Goal: Transaction & Acquisition: Purchase product/service

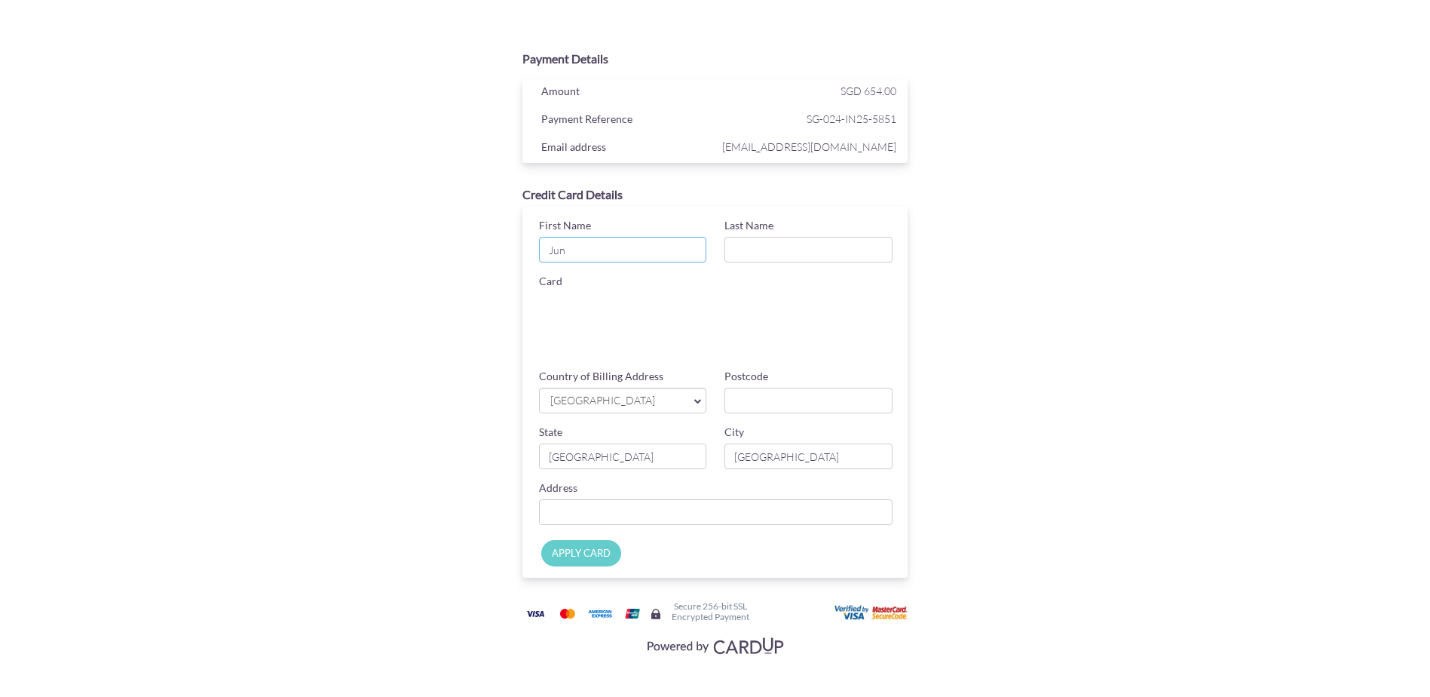
click at [609, 241] on input "Jun" at bounding box center [623, 250] width 168 height 26
type input "Jun Zhe"
type input "[PERSON_NAME]"
click at [769, 402] on input "Postcode" at bounding box center [809, 401] width 168 height 26
type input "532999"
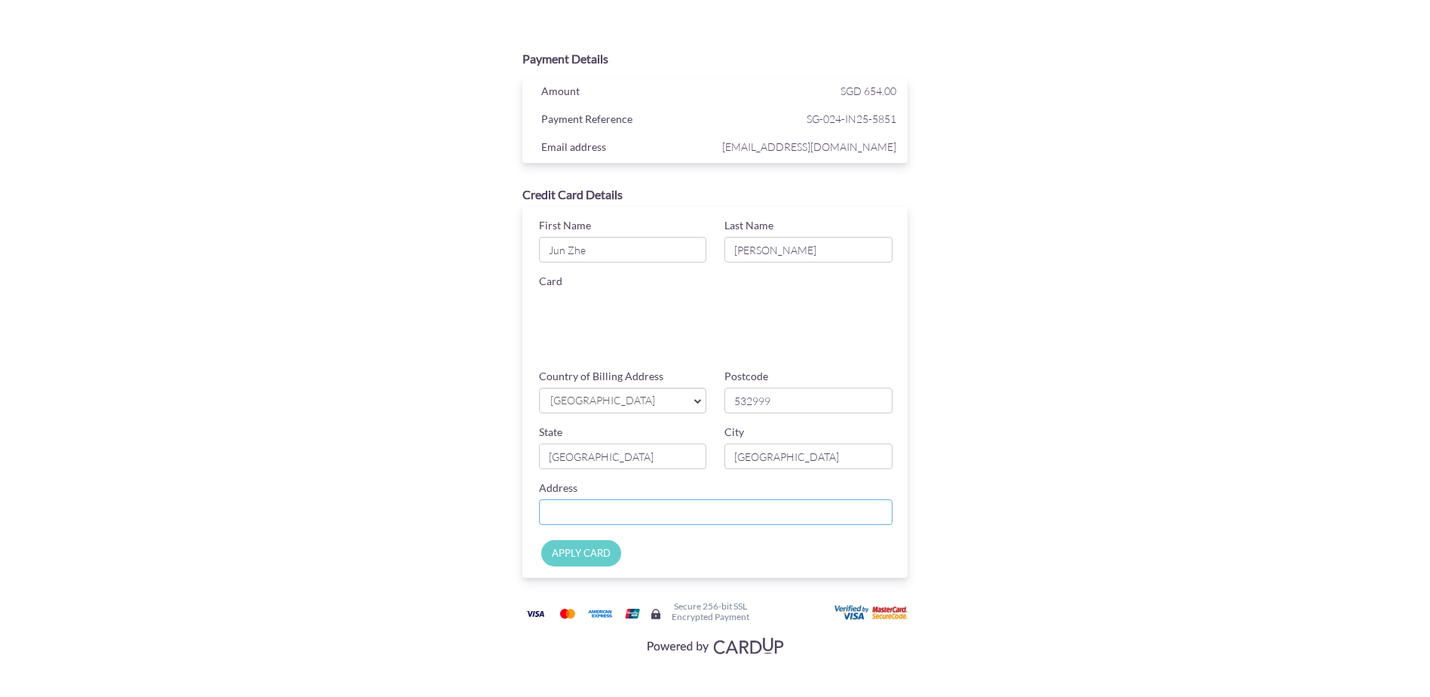
click at [640, 507] on input "Country of Billing Address" at bounding box center [716, 512] width 354 height 26
type input "[STREET_ADDRESS]"
click at [584, 569] on div "APPLY CARD" at bounding box center [719, 556] width 401 height 41
click at [585, 560] on input "APPLY CARD" at bounding box center [581, 553] width 80 height 26
type input "Applying..."
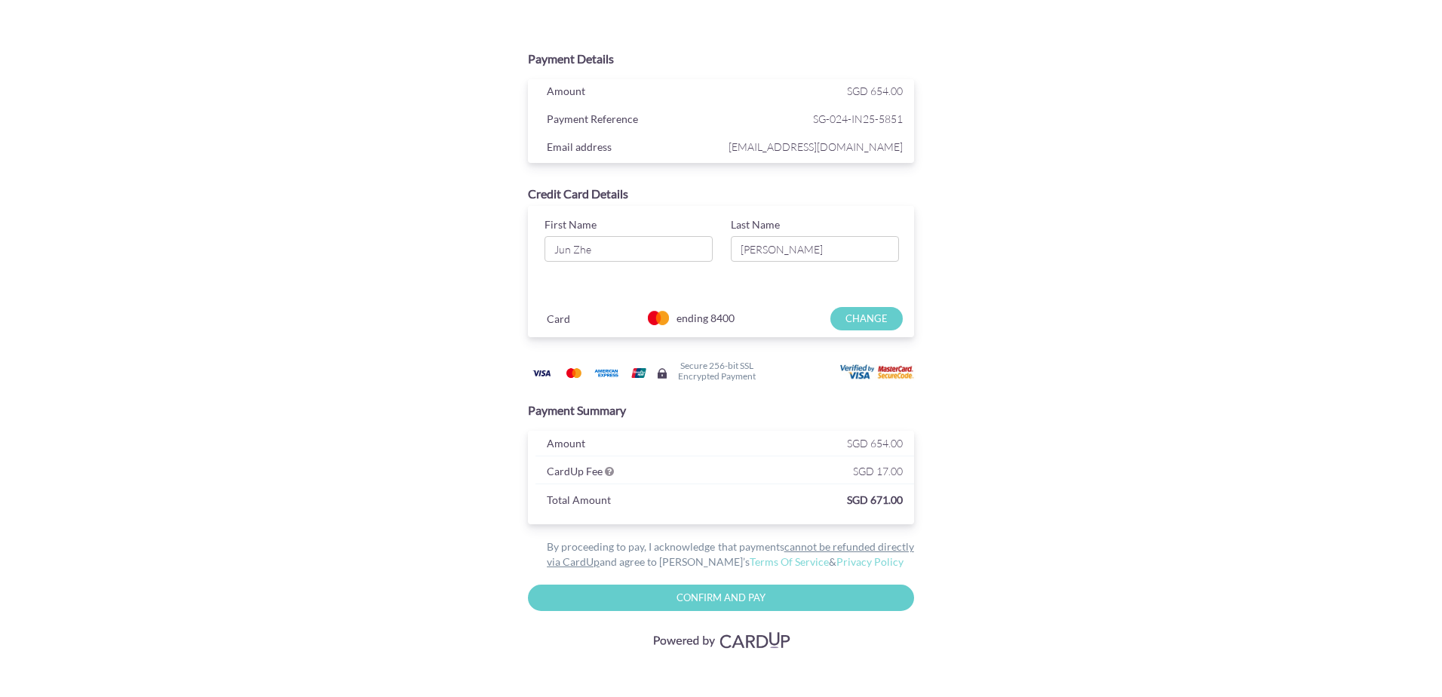
click at [683, 603] on input "Confirm and Pay" at bounding box center [721, 597] width 386 height 26
type input "Please wait..."
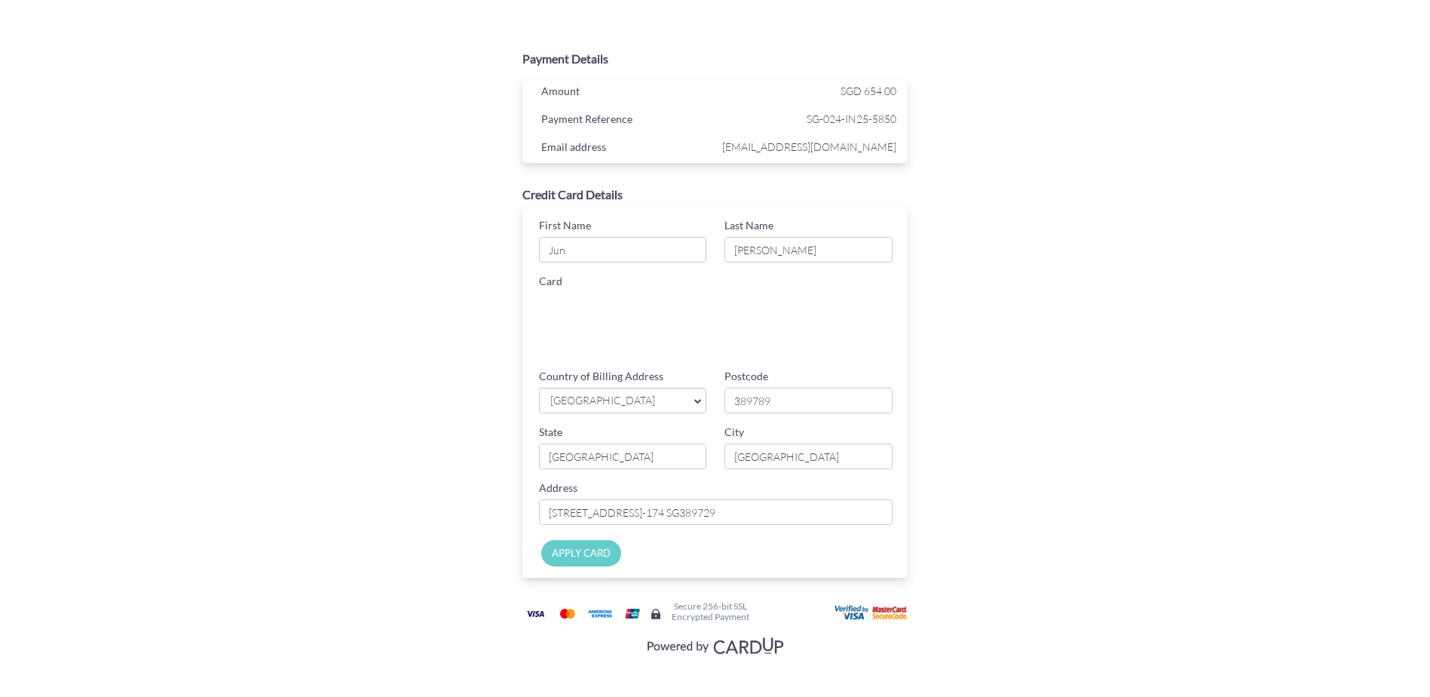
click at [626, 255] on input "Jun" at bounding box center [623, 250] width 168 height 26
type input "Jun Zhe"
click at [596, 552] on input "APPLY CARD" at bounding box center [581, 553] width 80 height 26
type input "Applying..."
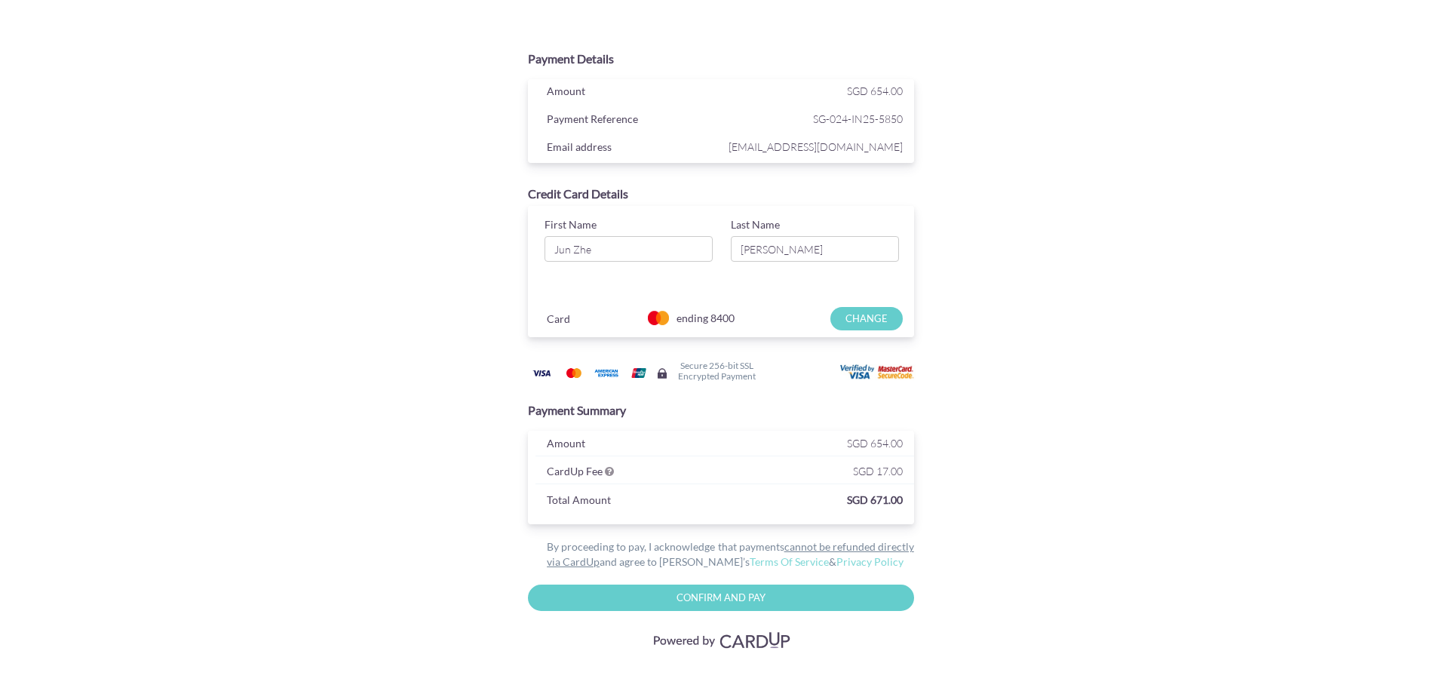
click at [762, 605] on input "Confirm and Pay" at bounding box center [721, 597] width 386 height 26
type input "Please wait..."
